Goal: Information Seeking & Learning: Learn about a topic

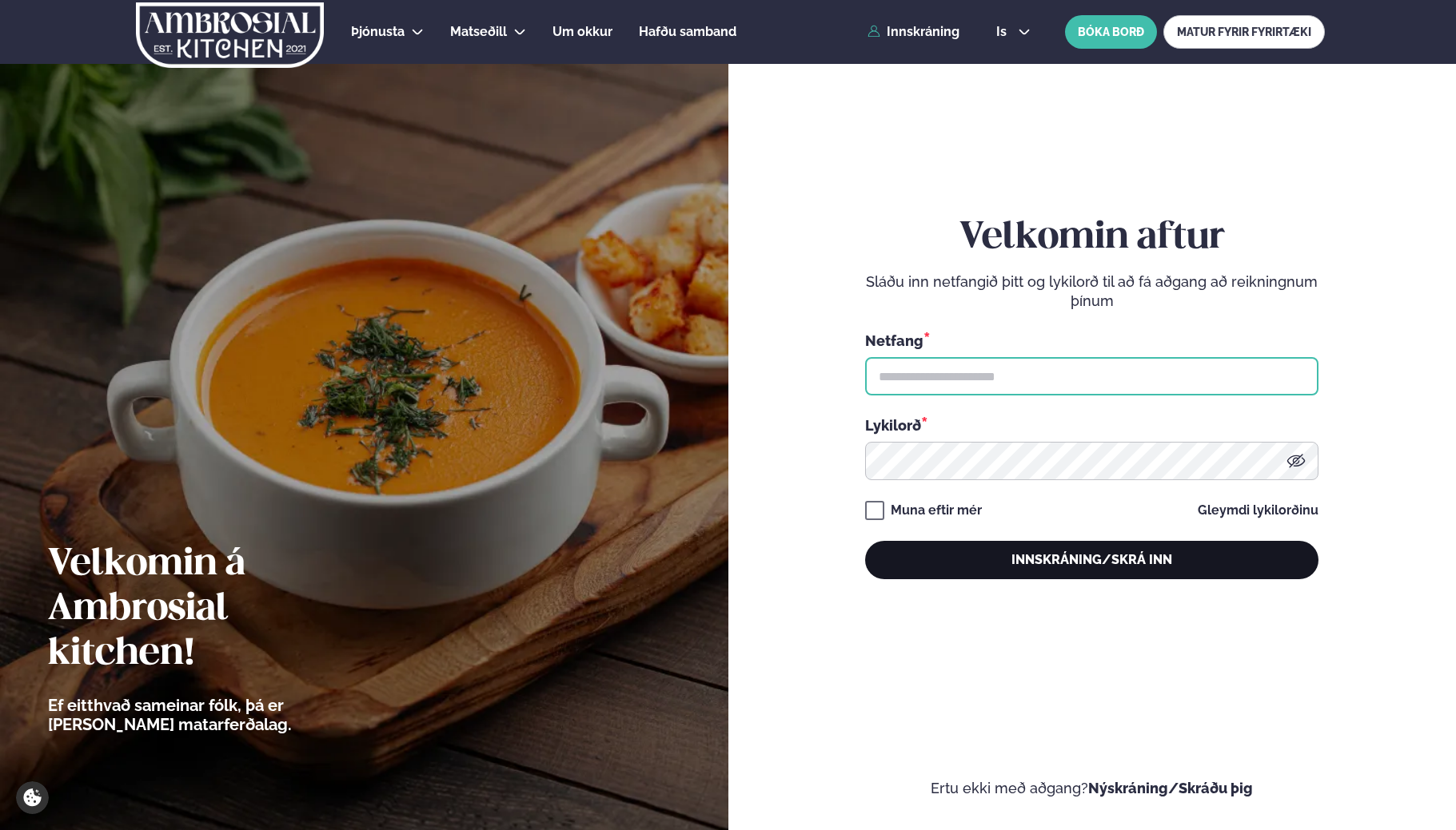
type input "**********"
click at [1053, 557] on button "Innskráning/Skrá inn" at bounding box center [1091, 560] width 453 height 39
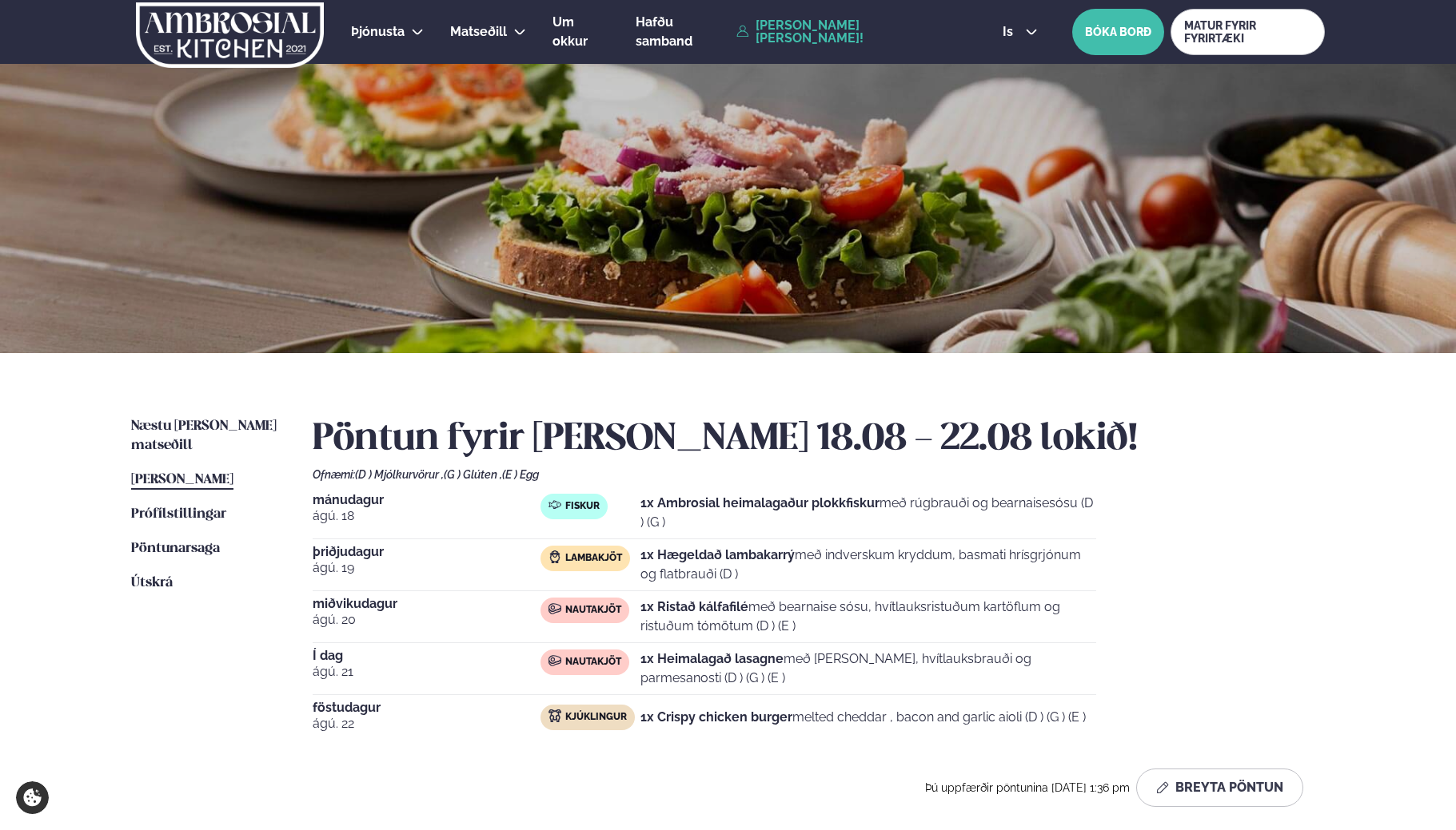
drag, startPoint x: 306, startPoint y: 663, endPoint x: 356, endPoint y: 657, distance: 50.4
click at [356, 657] on div "Næstu [PERSON_NAME] matseðill Næsta vika [PERSON_NAME] matseðill [PERSON_NAME] …" at bounding box center [728, 615] width 1289 height 525
click at [368, 664] on span "ágú. 21" at bounding box center [426, 672] width 227 height 19
drag, startPoint x: 830, startPoint y: 651, endPoint x: 1199, endPoint y: 651, distance: 369.0
click at [1199, 651] on div "[DATE] Fiskur 1x Ambrosial heimalagaður plokkfiskur með rúgbrauði og bearnaises…" at bounding box center [819, 617] width 1012 height 246
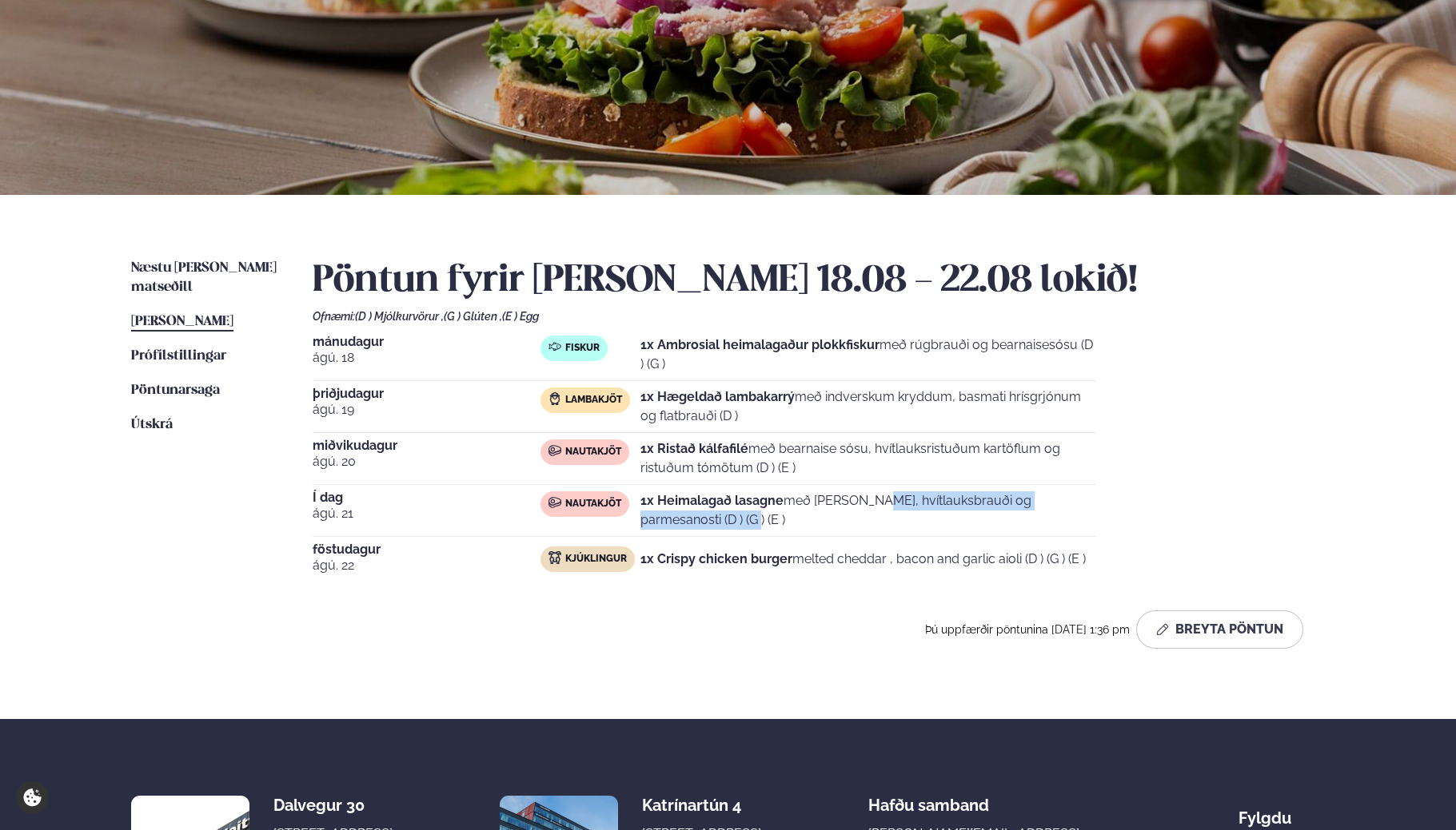
scroll to position [160, 0]
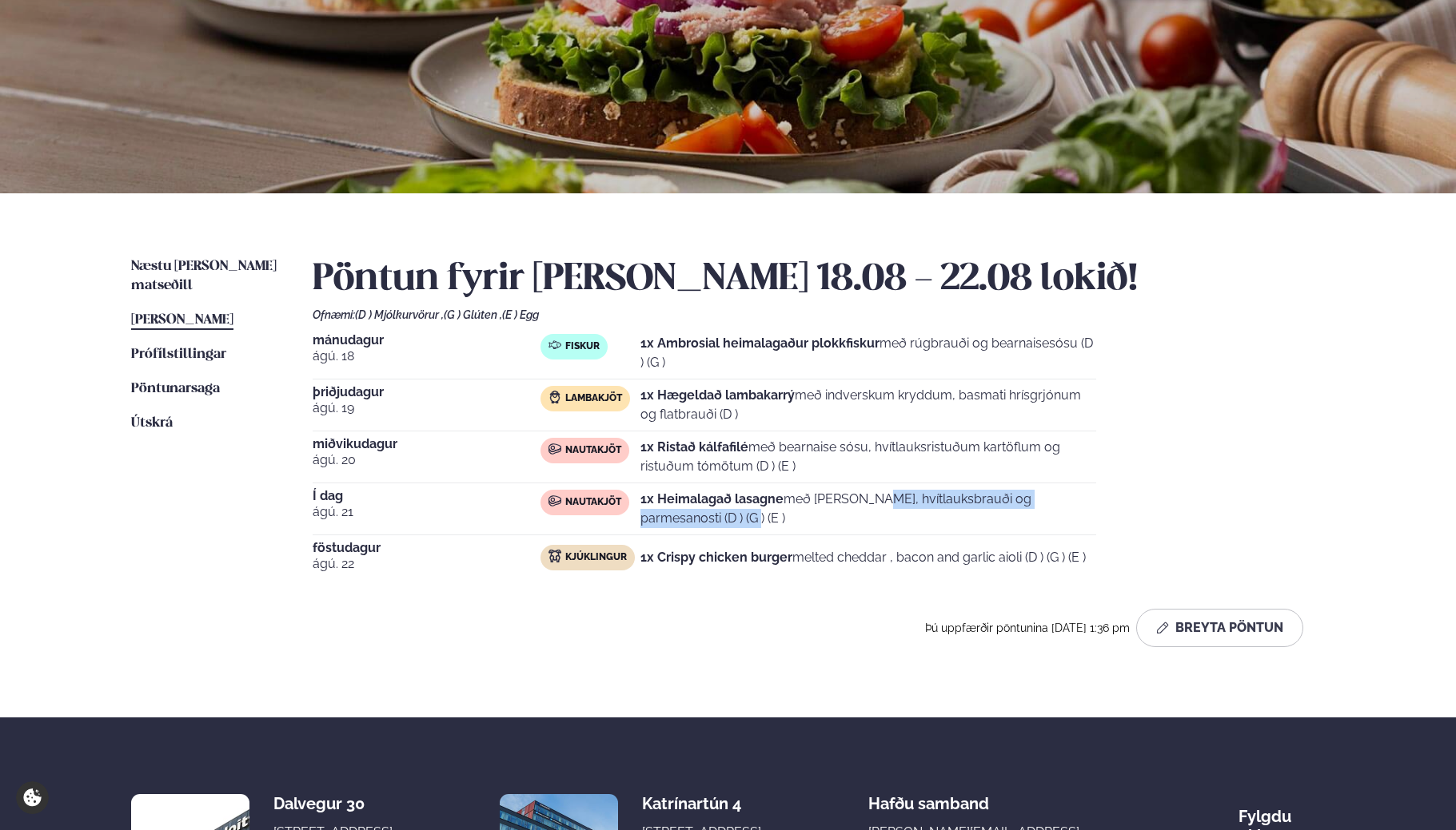
drag, startPoint x: 796, startPoint y: 557, endPoint x: 1133, endPoint y: 553, distance: 337.0
click at [1133, 553] on div "[DATE] Fiskur 1x Ambrosial heimalagaður plokkfiskur með rúgbrauði og bearnaises…" at bounding box center [819, 457] width 1012 height 246
drag, startPoint x: 1133, startPoint y: 553, endPoint x: 1115, endPoint y: 552, distance: 18.0
click at [1115, 552] on div "[DATE] Fiskur 1x Ambrosial heimalagaður plokkfiskur með rúgbrauði og bearnaises…" at bounding box center [819, 457] width 1012 height 246
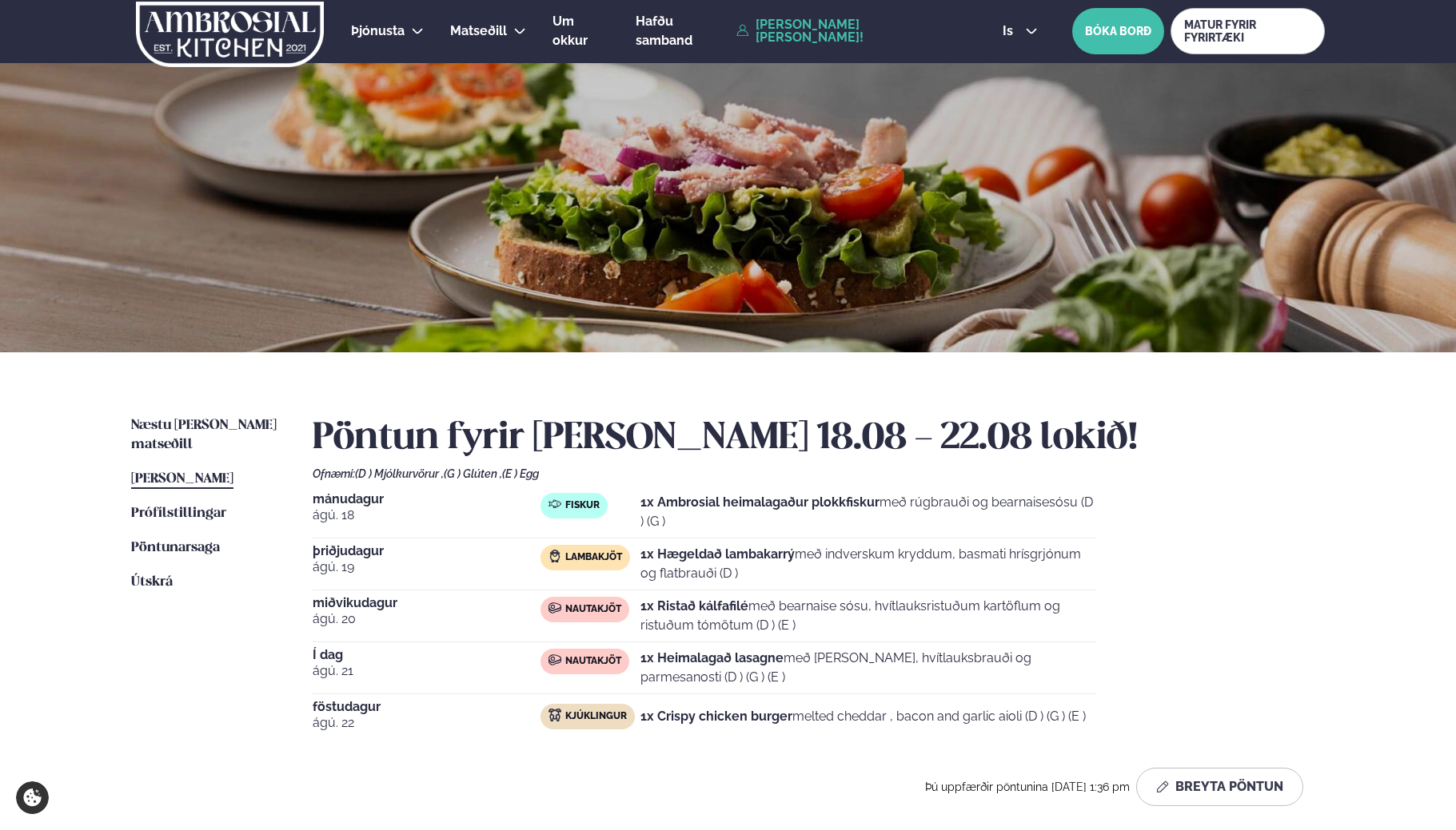
scroll to position [0, 0]
